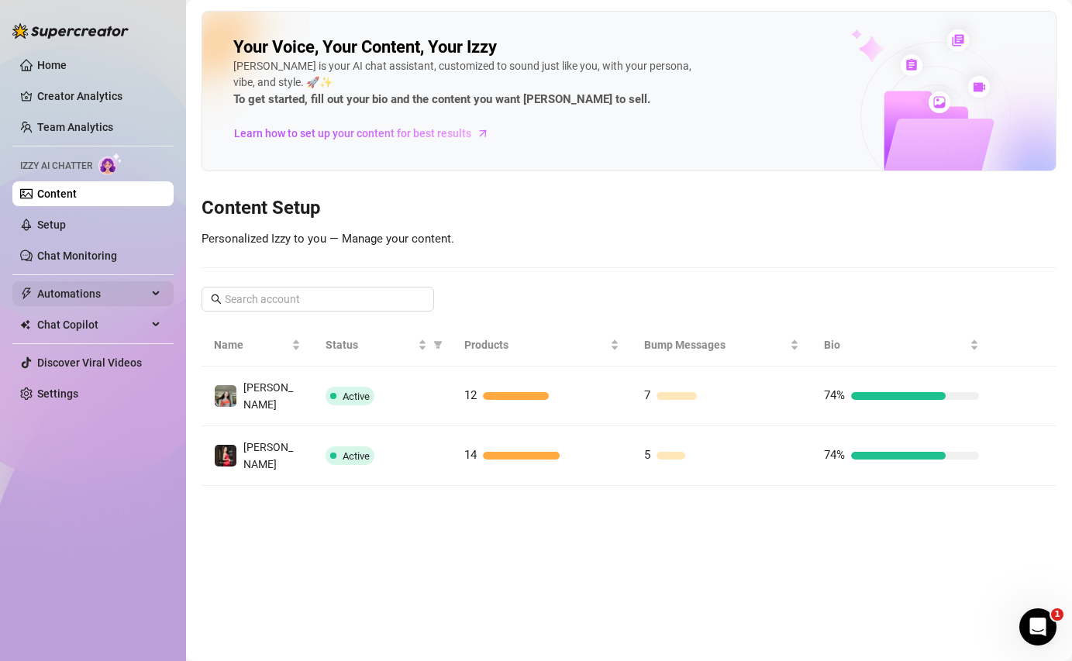
click at [113, 300] on span "Automations" at bounding box center [92, 293] width 110 height 25
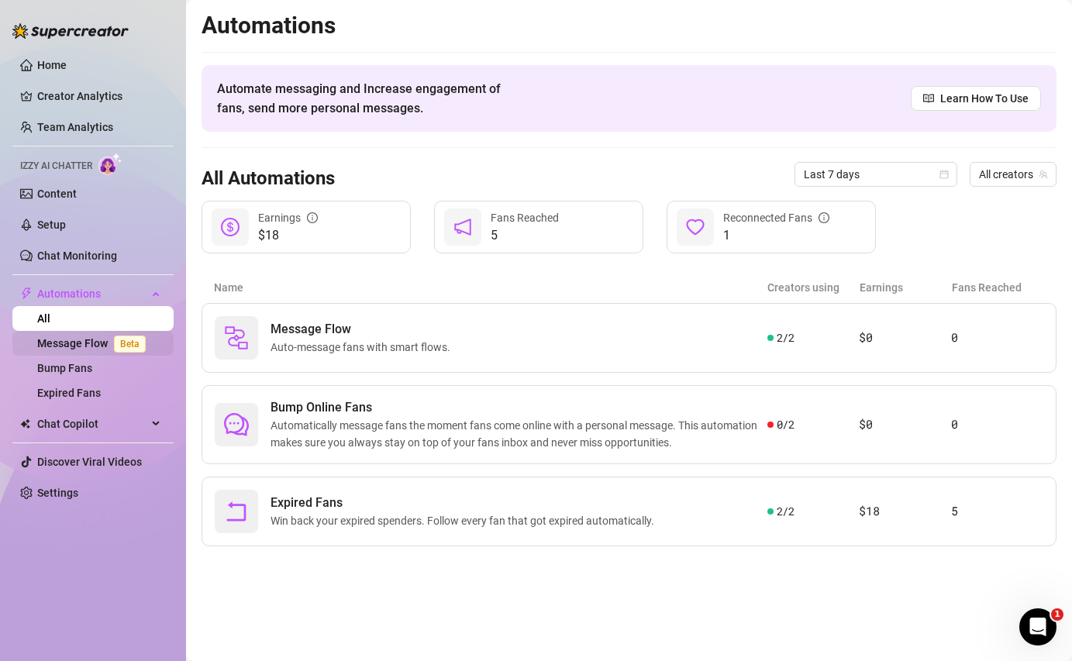
click at [102, 350] on link "Message Flow Beta" at bounding box center [94, 343] width 115 height 12
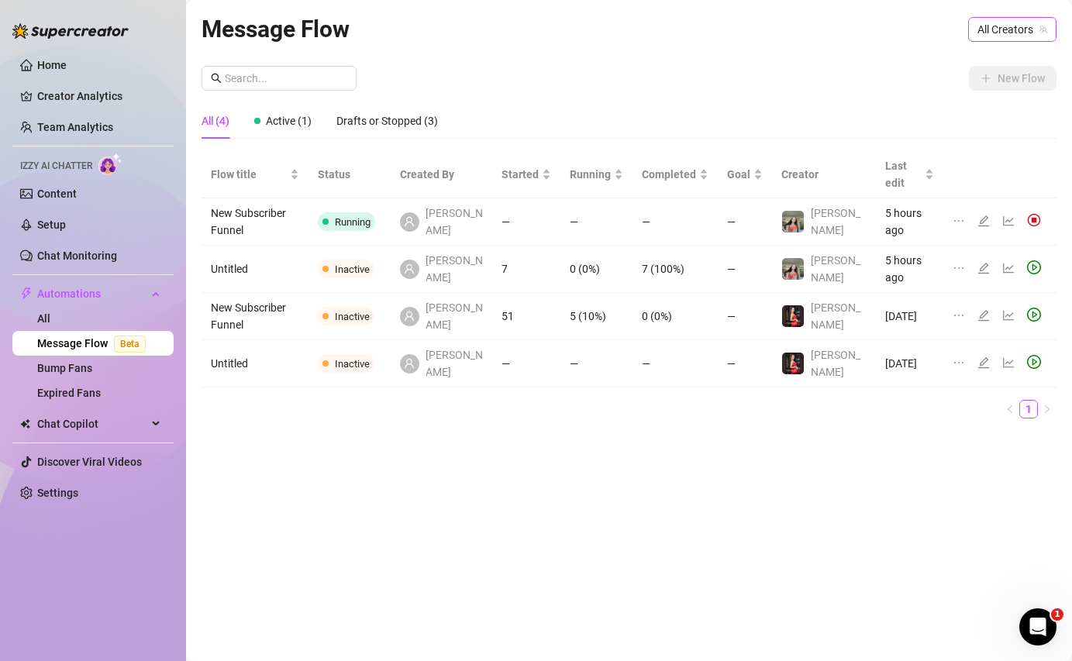
click at [1041, 29] on icon "team" at bounding box center [1044, 29] width 9 height 9
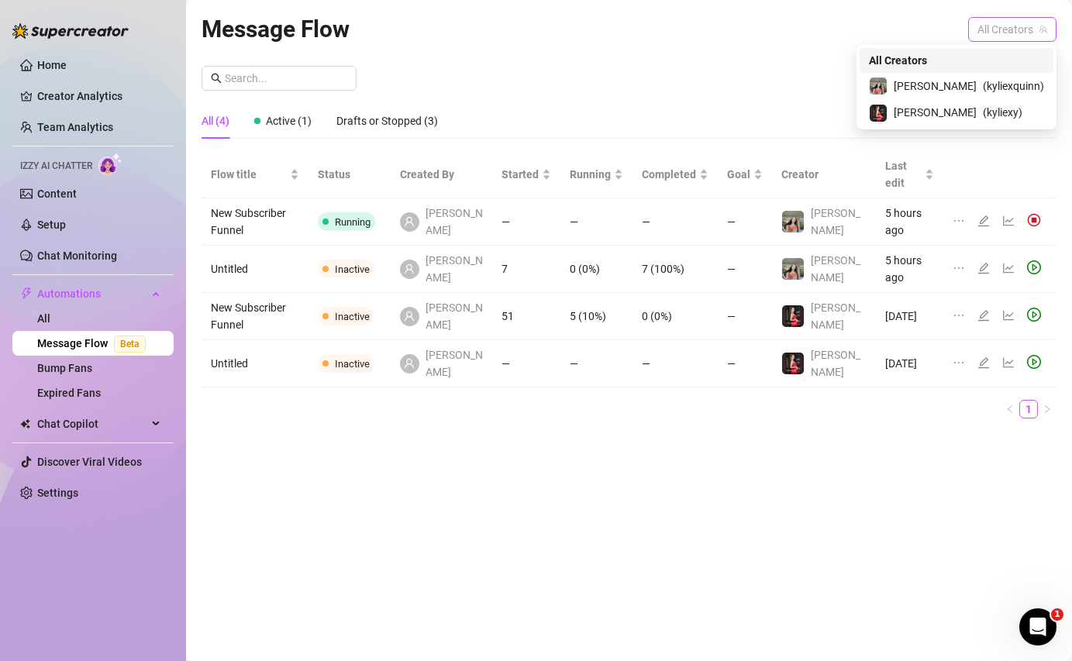
click at [1003, 26] on span "All Creators" at bounding box center [1013, 29] width 70 height 23
click at [971, 84] on span "[PERSON_NAME]" at bounding box center [935, 86] width 83 height 17
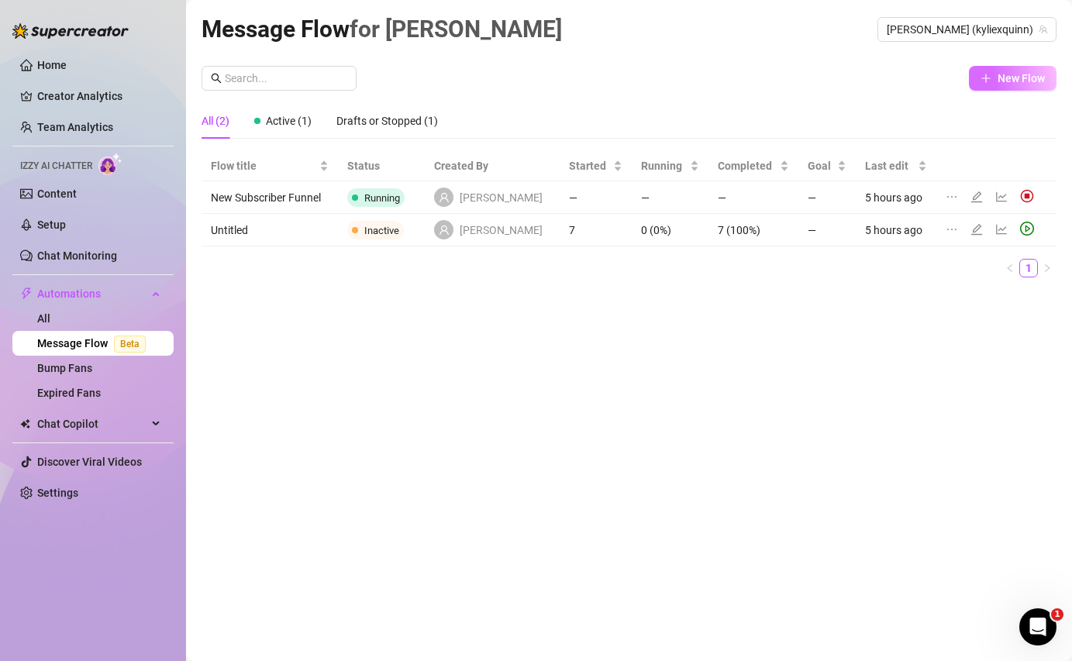
click at [992, 78] on button "New Flow" at bounding box center [1013, 78] width 88 height 25
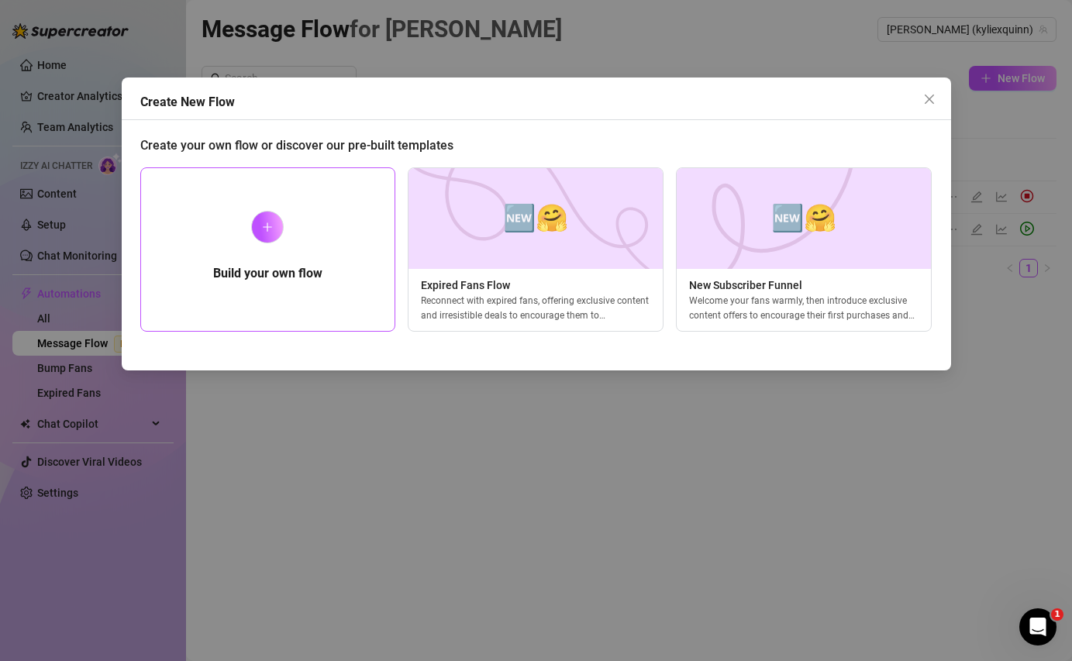
click at [223, 264] on h5 "Build your own flow" at bounding box center [267, 273] width 109 height 19
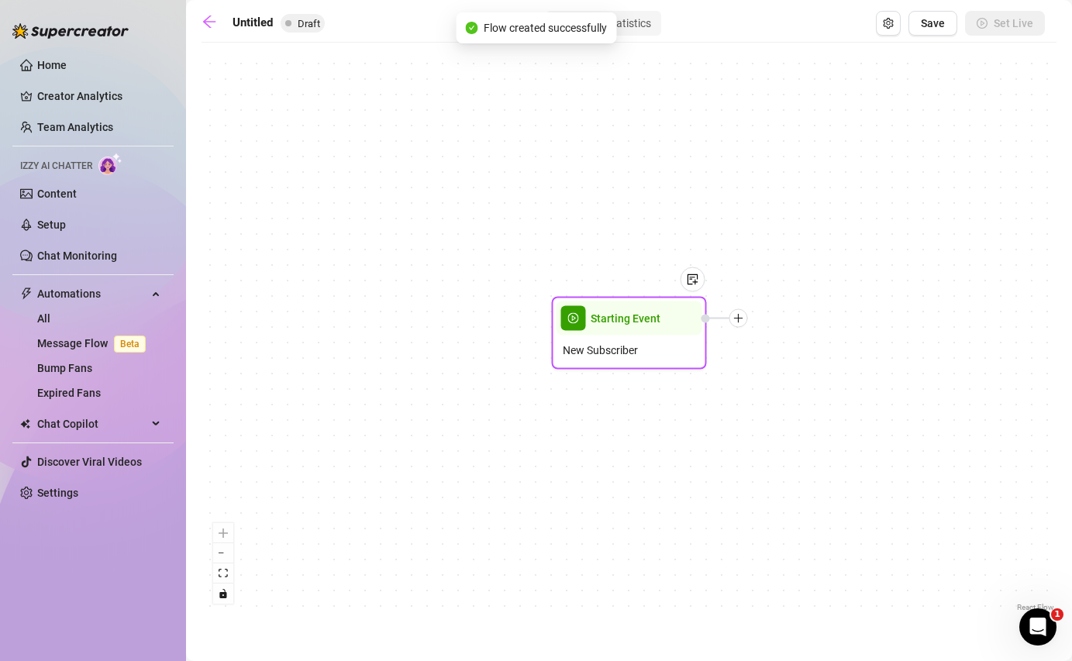
click at [617, 347] on span "New Subscriber" at bounding box center [600, 350] width 75 height 17
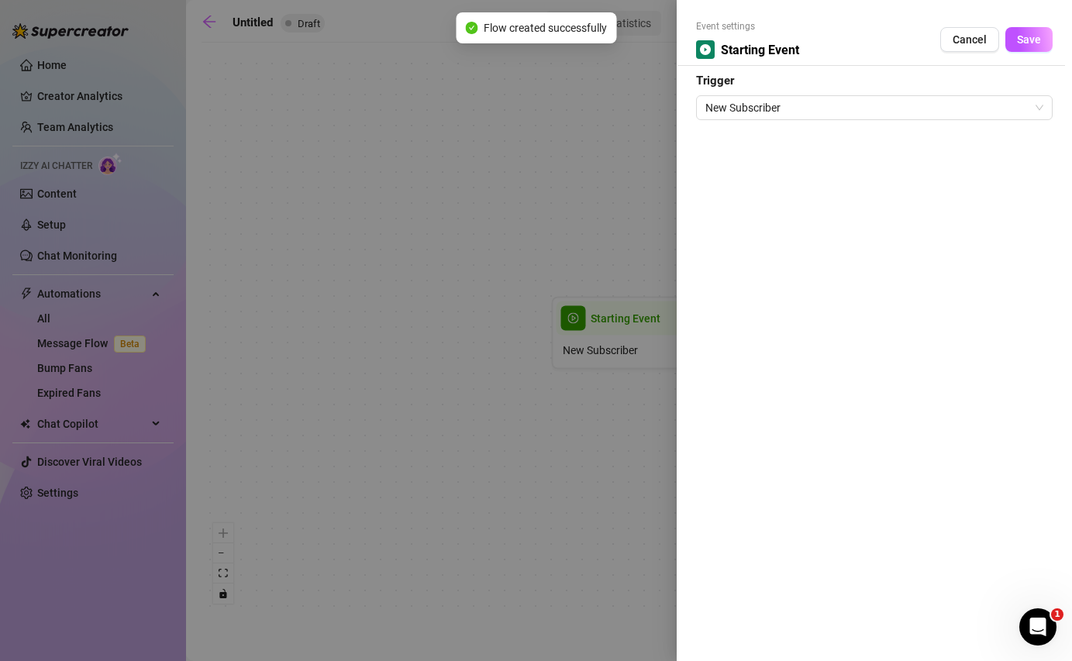
click at [851, 91] on div "New Subscriber" at bounding box center [874, 105] width 357 height 29
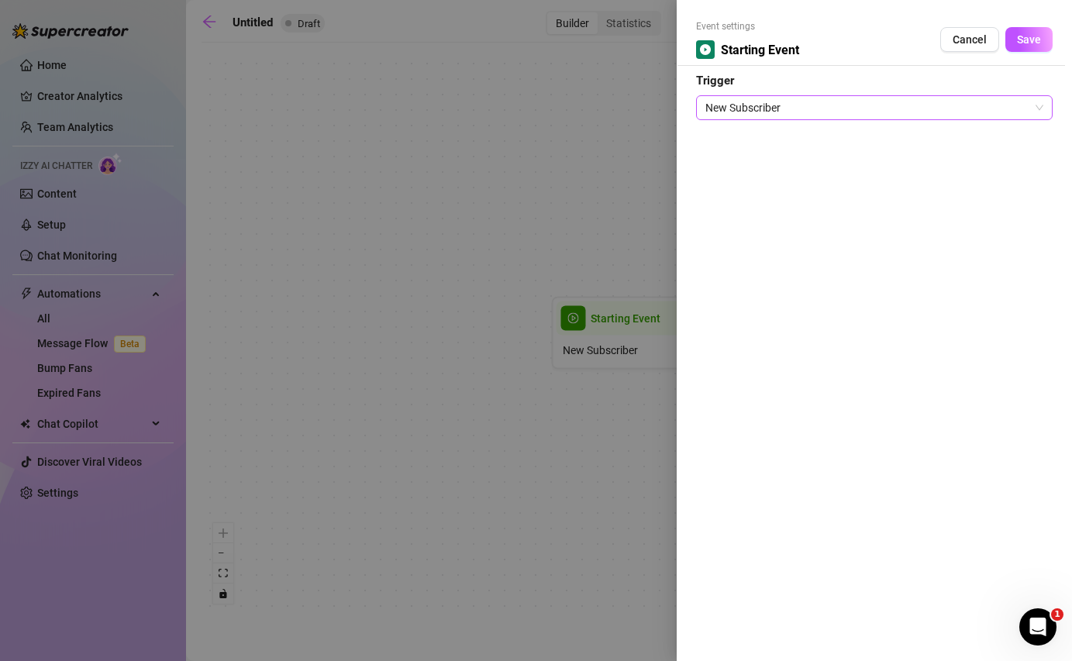
click at [850, 100] on span "New Subscriber" at bounding box center [875, 107] width 338 height 23
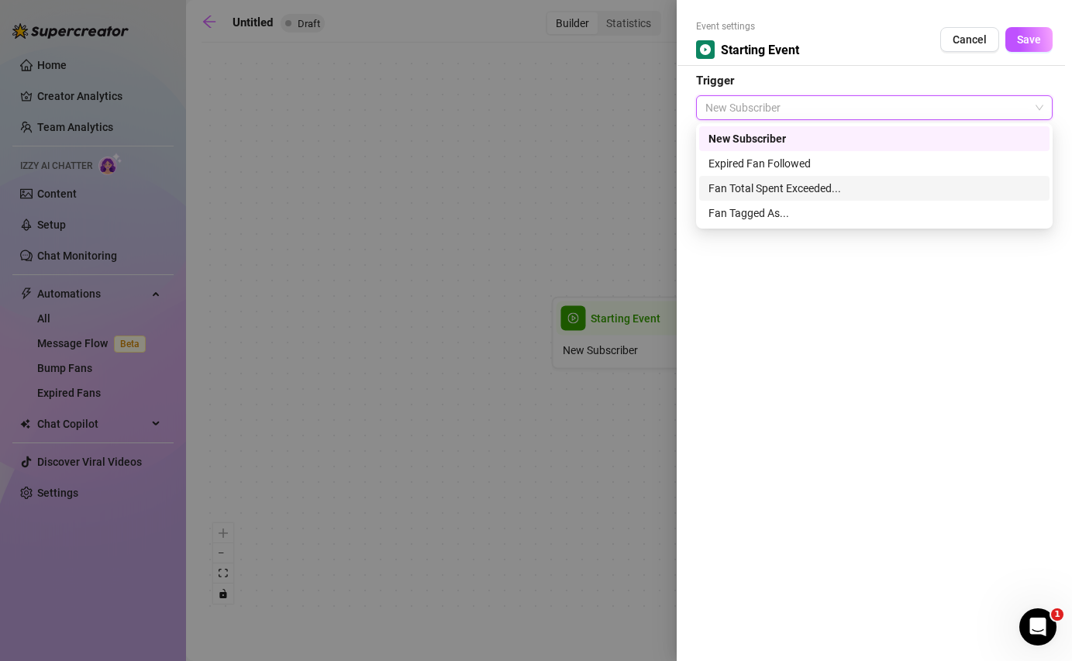
click at [803, 192] on div "Fan Total Spent Exceeded..." at bounding box center [875, 188] width 332 height 17
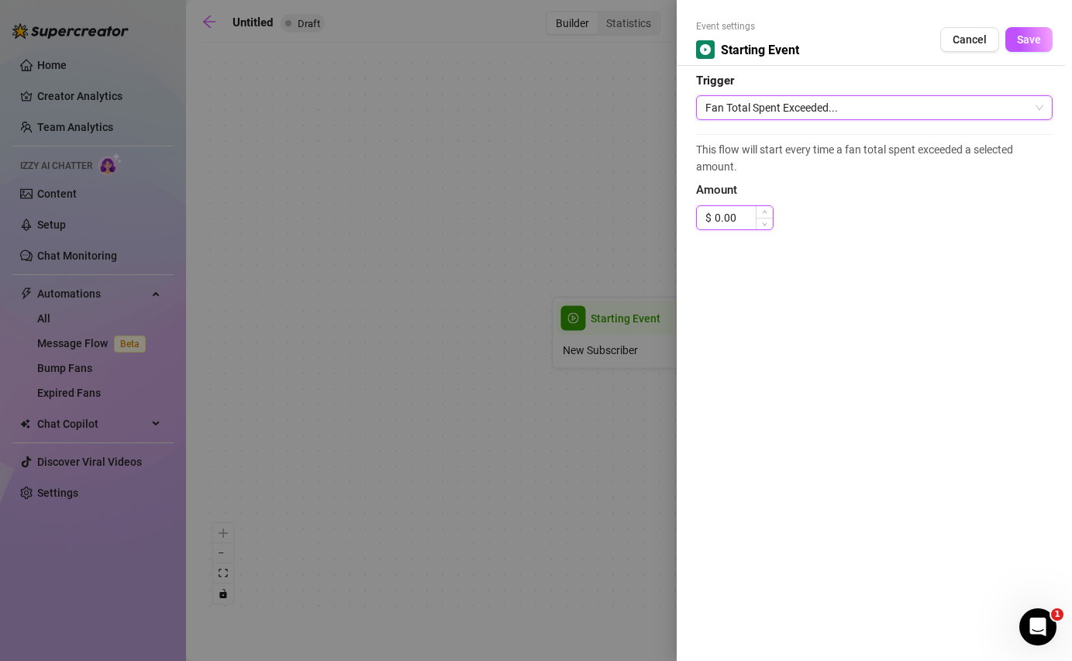
click at [745, 213] on input "0.00" at bounding box center [744, 217] width 58 height 23
click at [1031, 36] on span "Save" at bounding box center [1029, 39] width 24 height 12
click at [764, 216] on span "Increase Value" at bounding box center [764, 213] width 17 height 14
click at [768, 209] on span "Increase Value" at bounding box center [764, 213] width 17 height 14
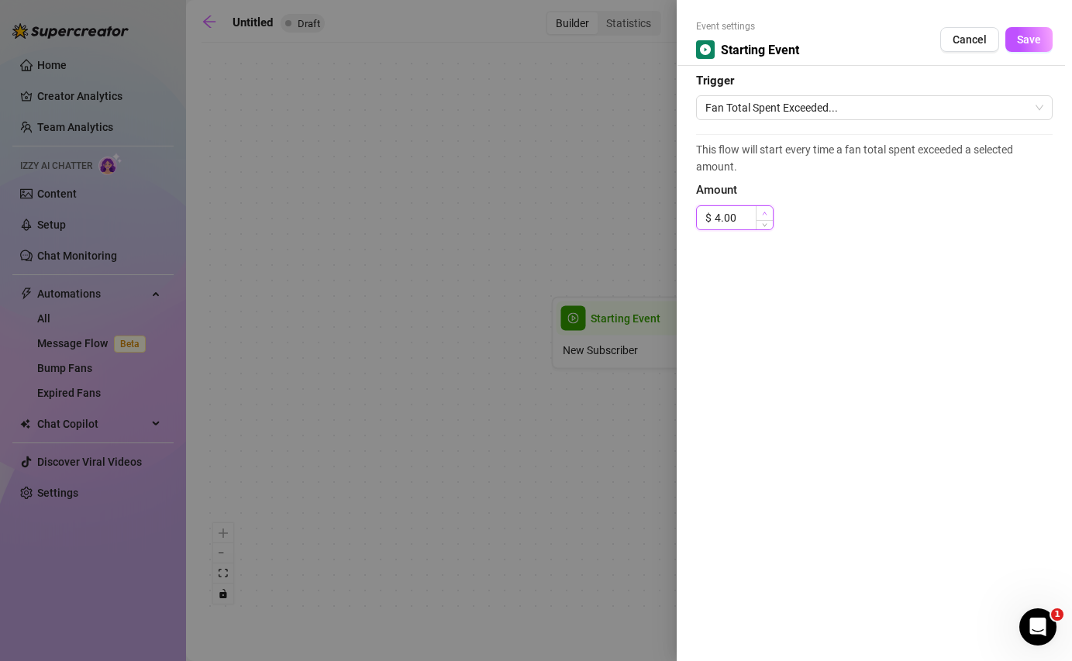
click at [768, 209] on span "Increase Value" at bounding box center [764, 213] width 17 height 14
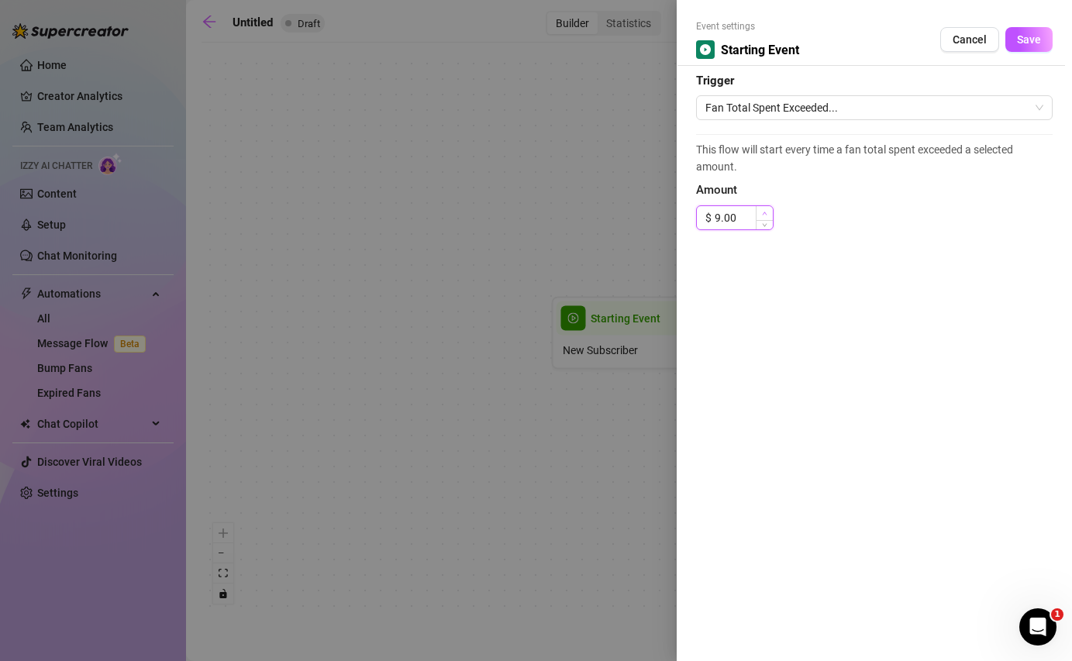
click at [768, 209] on span "Increase Value" at bounding box center [764, 213] width 17 height 14
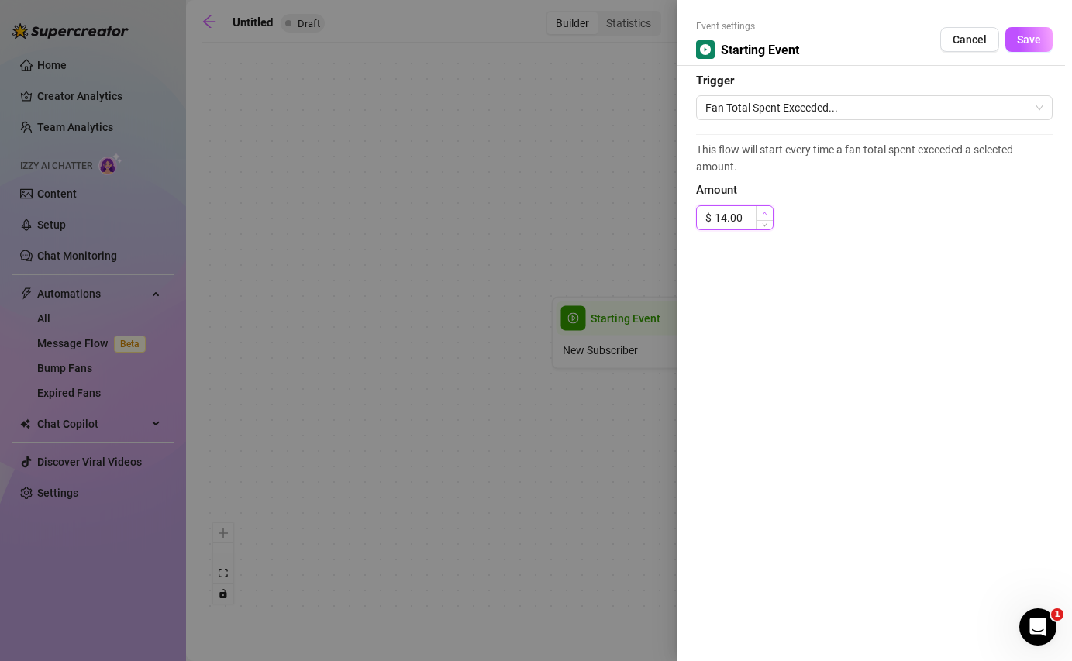
click at [768, 209] on span "Increase Value" at bounding box center [764, 213] width 17 height 14
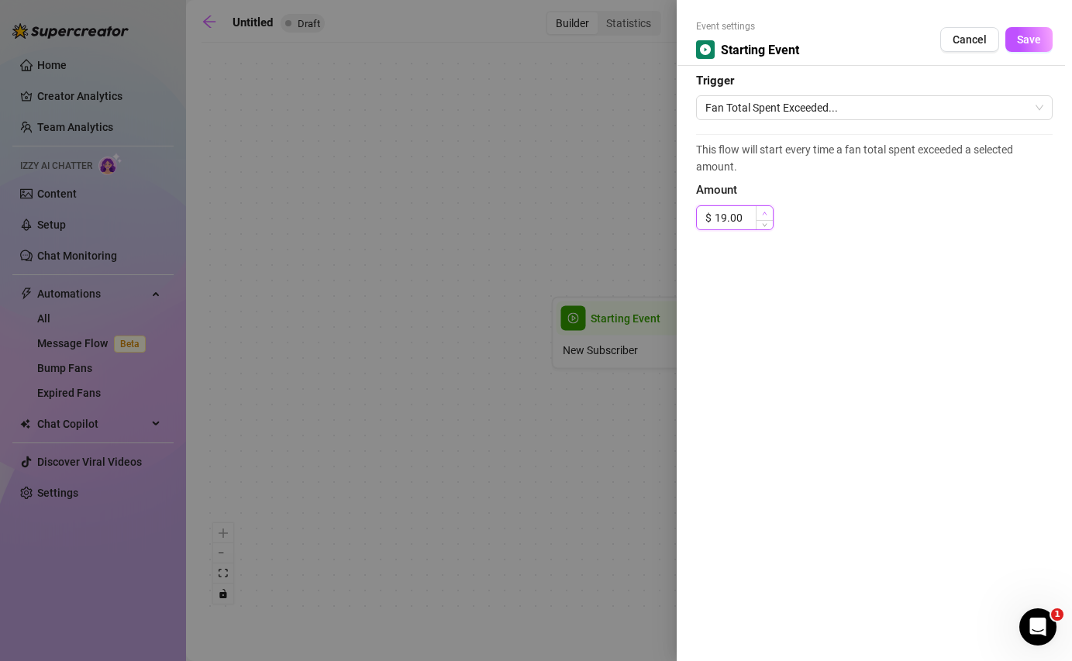
click at [768, 209] on span "Increase Value" at bounding box center [764, 213] width 17 height 14
type input "20.00"
click at [768, 209] on span "Increase Value" at bounding box center [764, 213] width 17 height 14
click at [1030, 40] on span "Save" at bounding box center [1029, 39] width 24 height 12
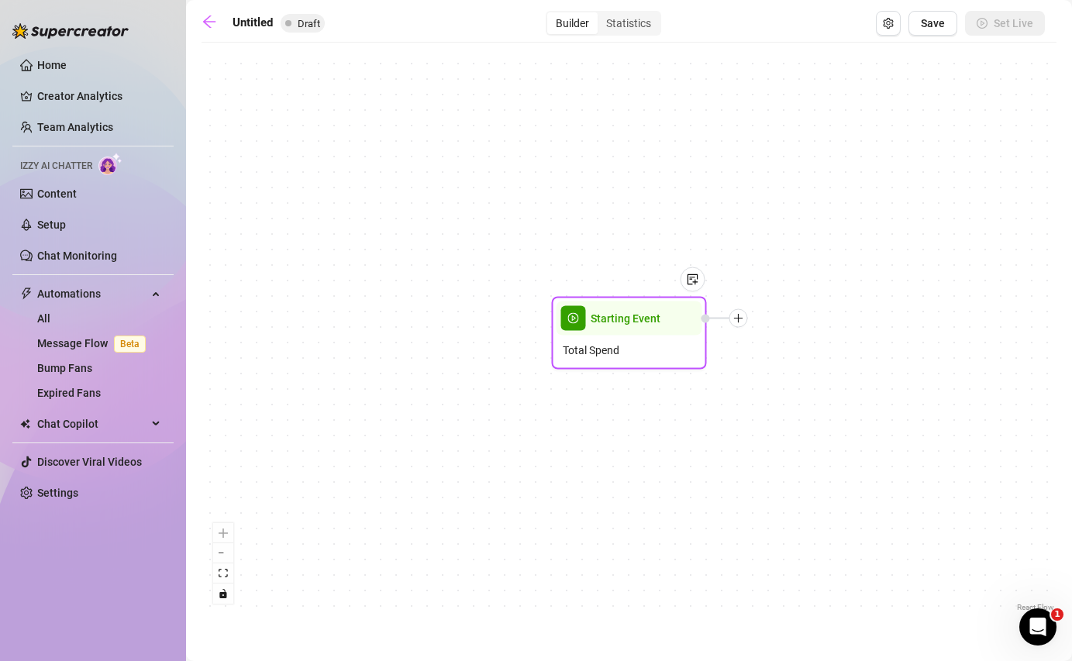
click at [730, 322] on div at bounding box center [739, 318] width 19 height 19
click at [793, 371] on div "Message" at bounding box center [815, 373] width 113 height 26
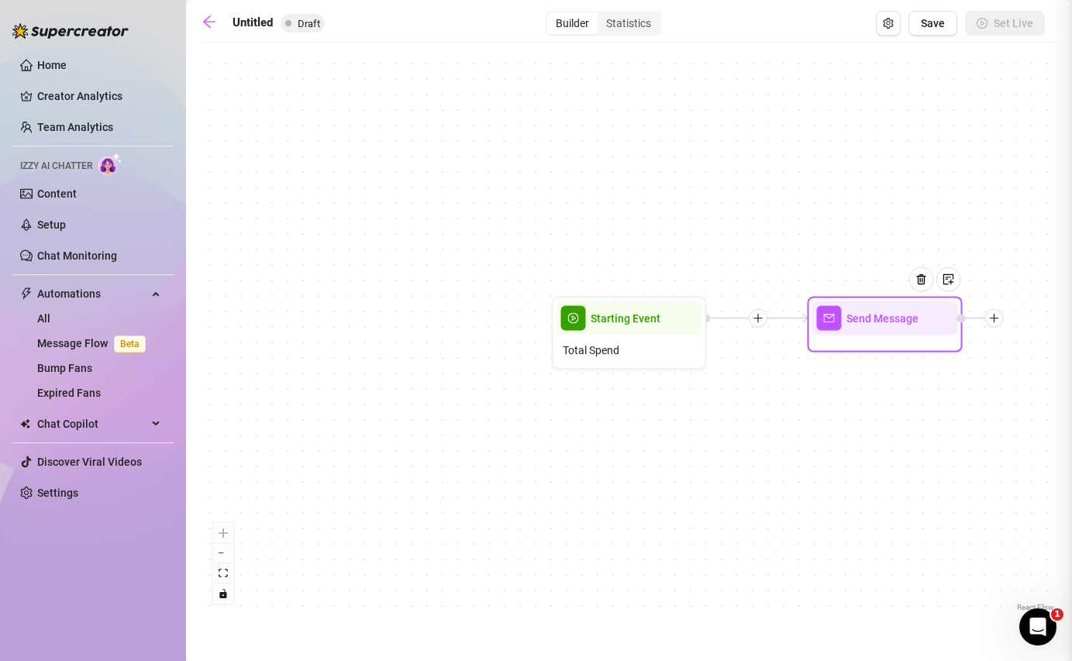
type textarea "Write your message here"
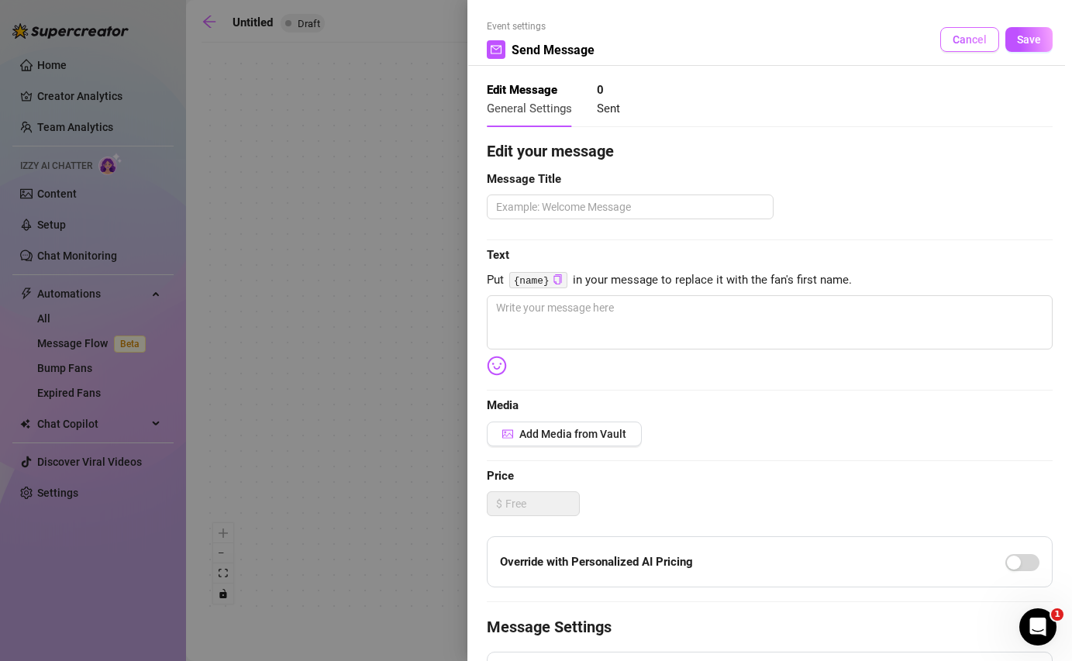
click at [962, 45] on span "Cancel" at bounding box center [970, 39] width 34 height 12
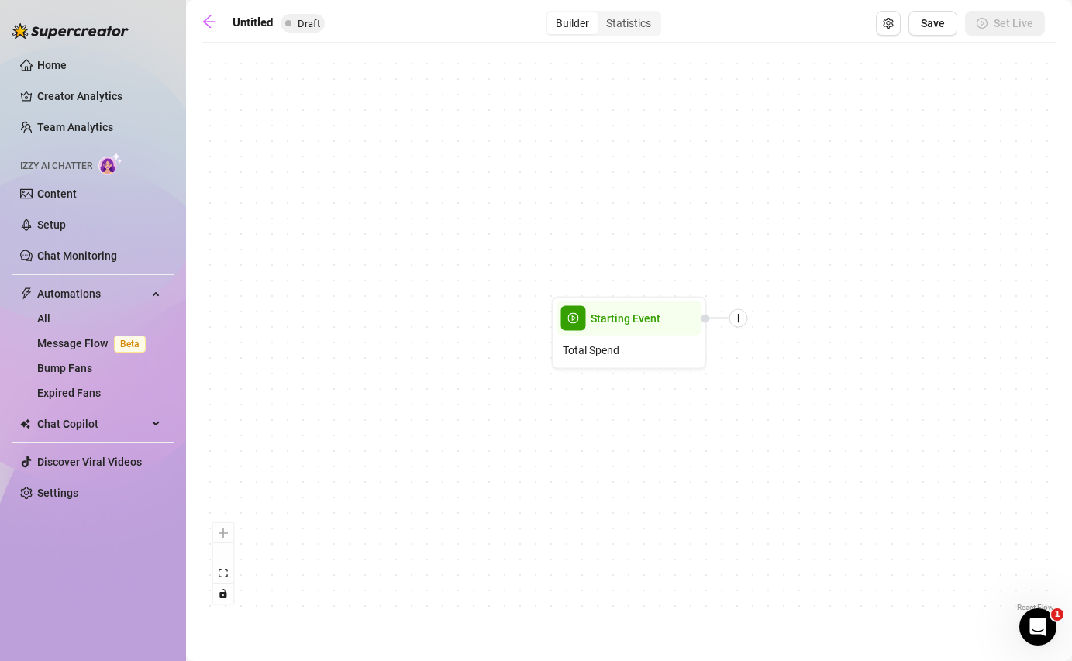
click at [743, 329] on div "Starting Event Total Spend" at bounding box center [629, 332] width 855 height 565
click at [742, 323] on icon "plus" at bounding box center [738, 318] width 11 height 11
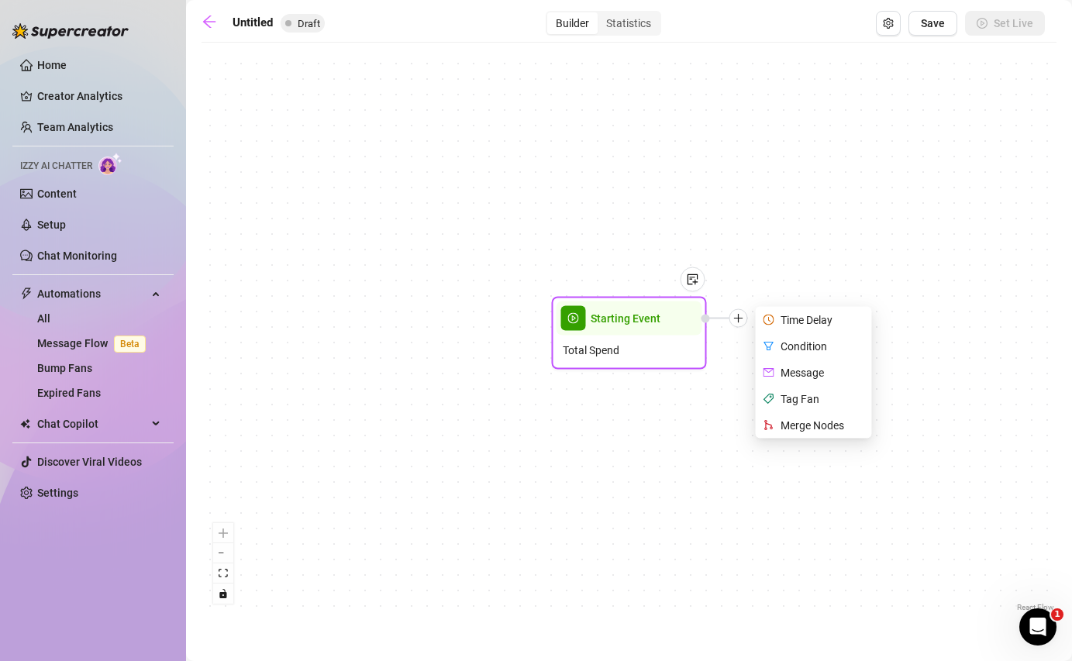
click at [791, 346] on div "Condition" at bounding box center [815, 346] width 113 height 26
click at [783, 345] on div "Condition" at bounding box center [815, 346] width 113 height 26
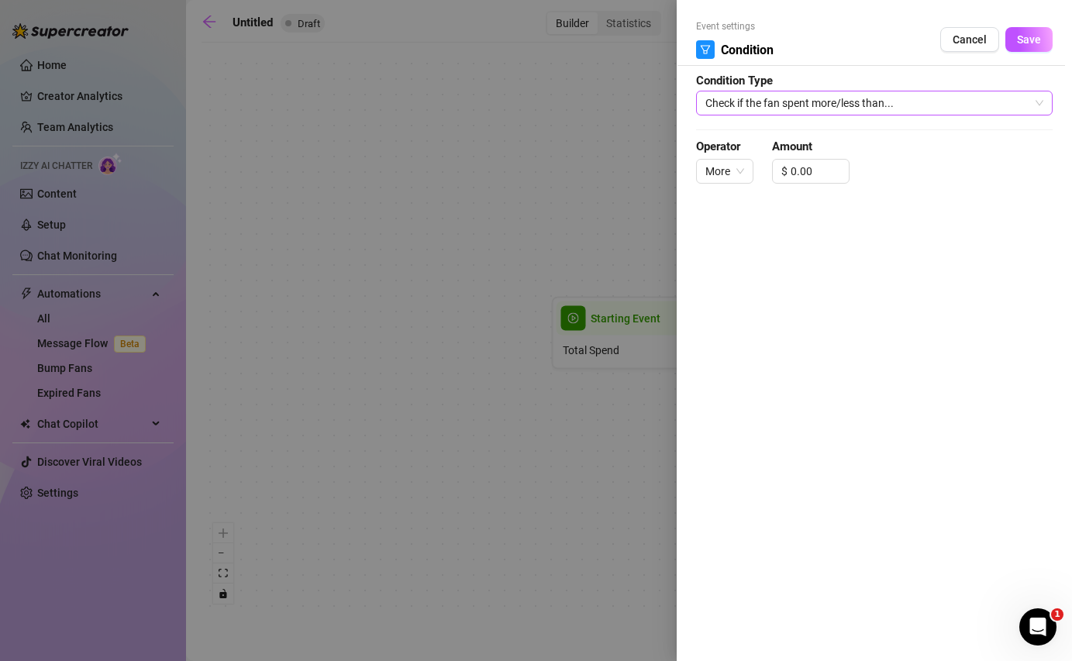
click at [820, 109] on span "Check if the fan spent more/less than..." at bounding box center [875, 102] width 338 height 23
click at [616, 150] on div at bounding box center [536, 330] width 1072 height 661
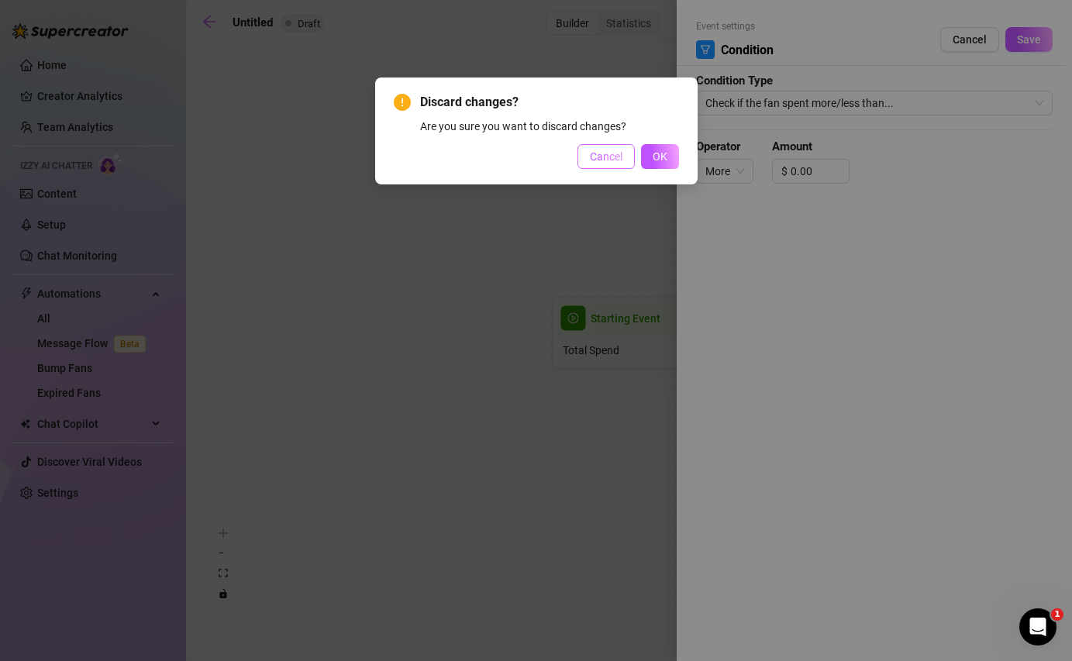
click at [613, 157] on span "Cancel" at bounding box center [606, 156] width 33 height 12
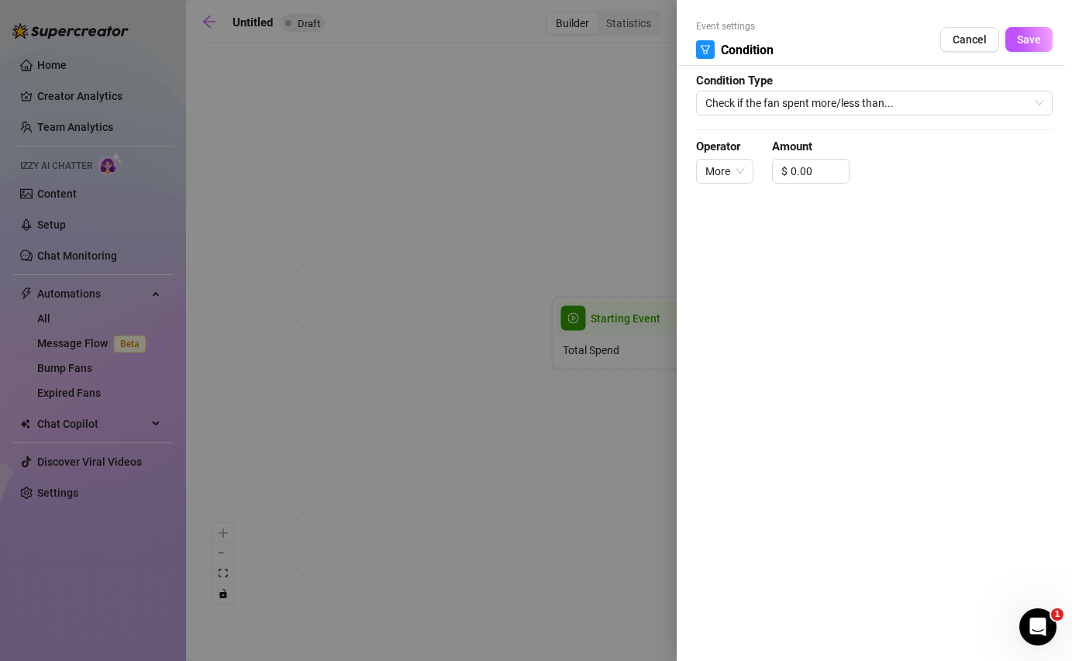
click at [624, 317] on div at bounding box center [536, 330] width 1072 height 661
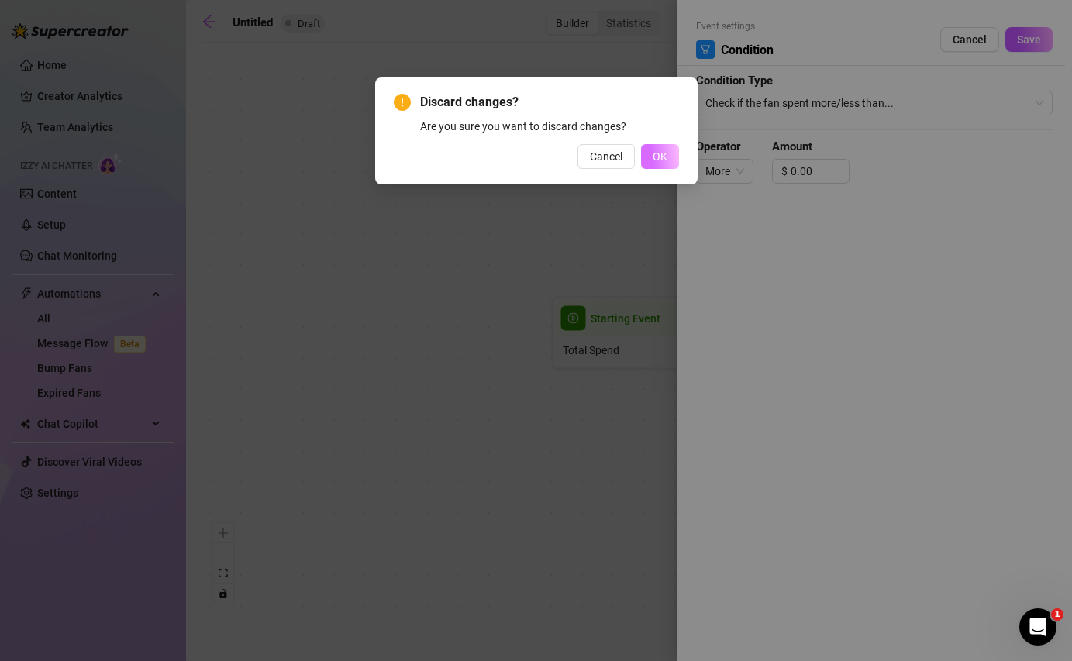
click at [653, 160] on span "OK" at bounding box center [660, 156] width 15 height 12
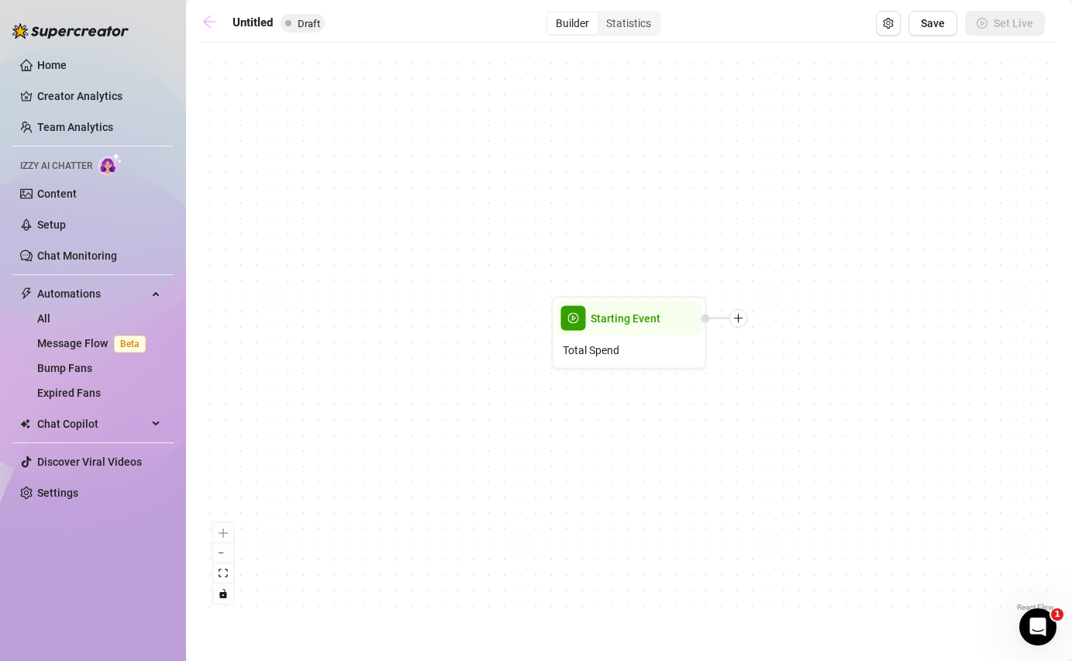
click at [203, 21] on icon "arrow-left" at bounding box center [209, 22] width 12 height 12
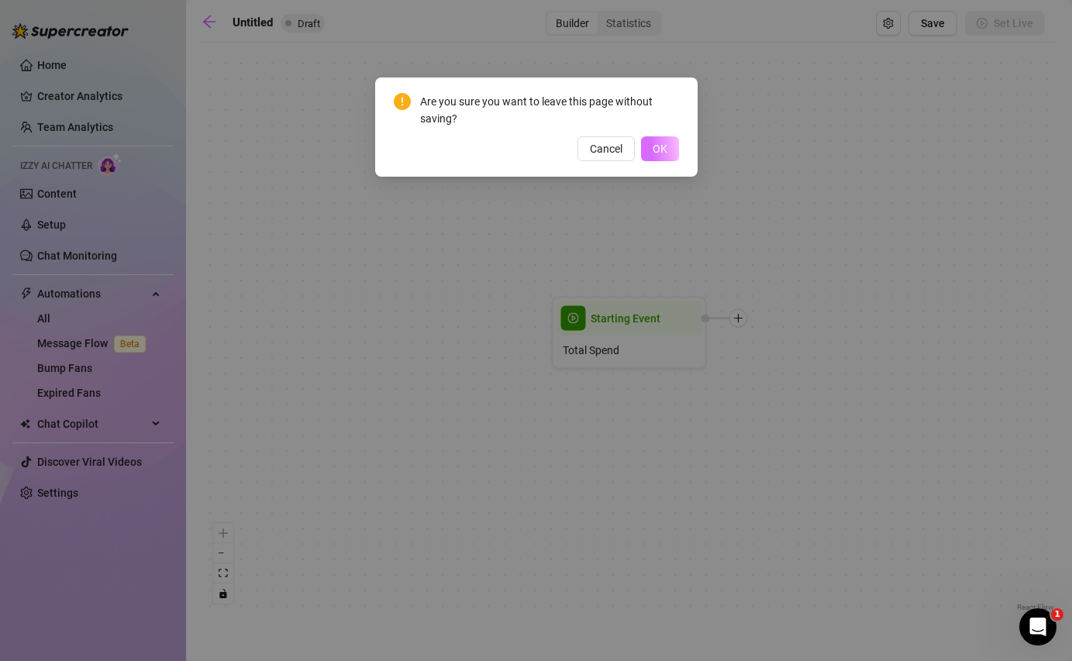
click at [655, 157] on button "OK" at bounding box center [660, 148] width 38 height 25
